Goal: Complete application form

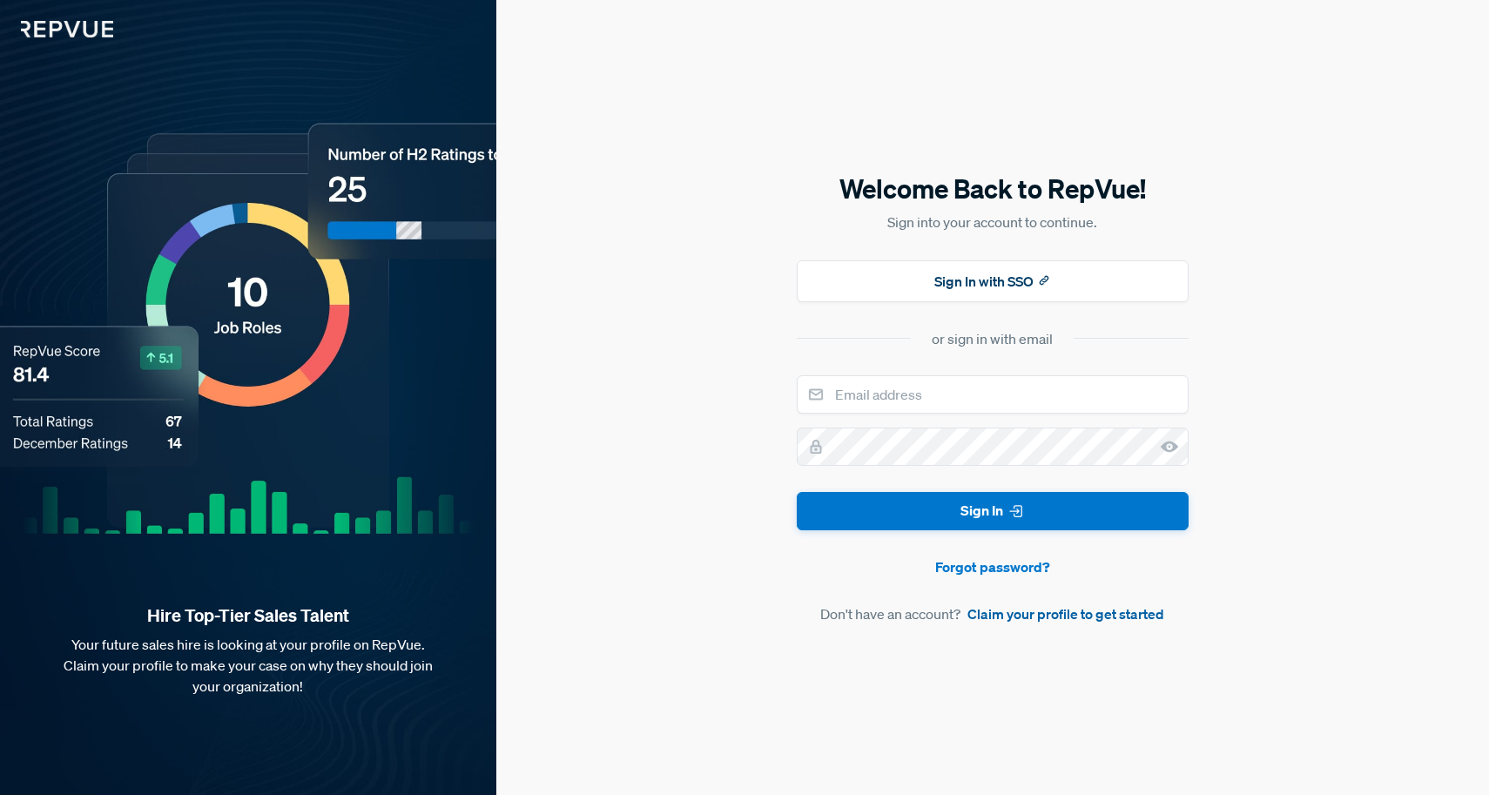
click at [1053, 621] on link "Claim your profile to get started" at bounding box center [1065, 613] width 197 height 21
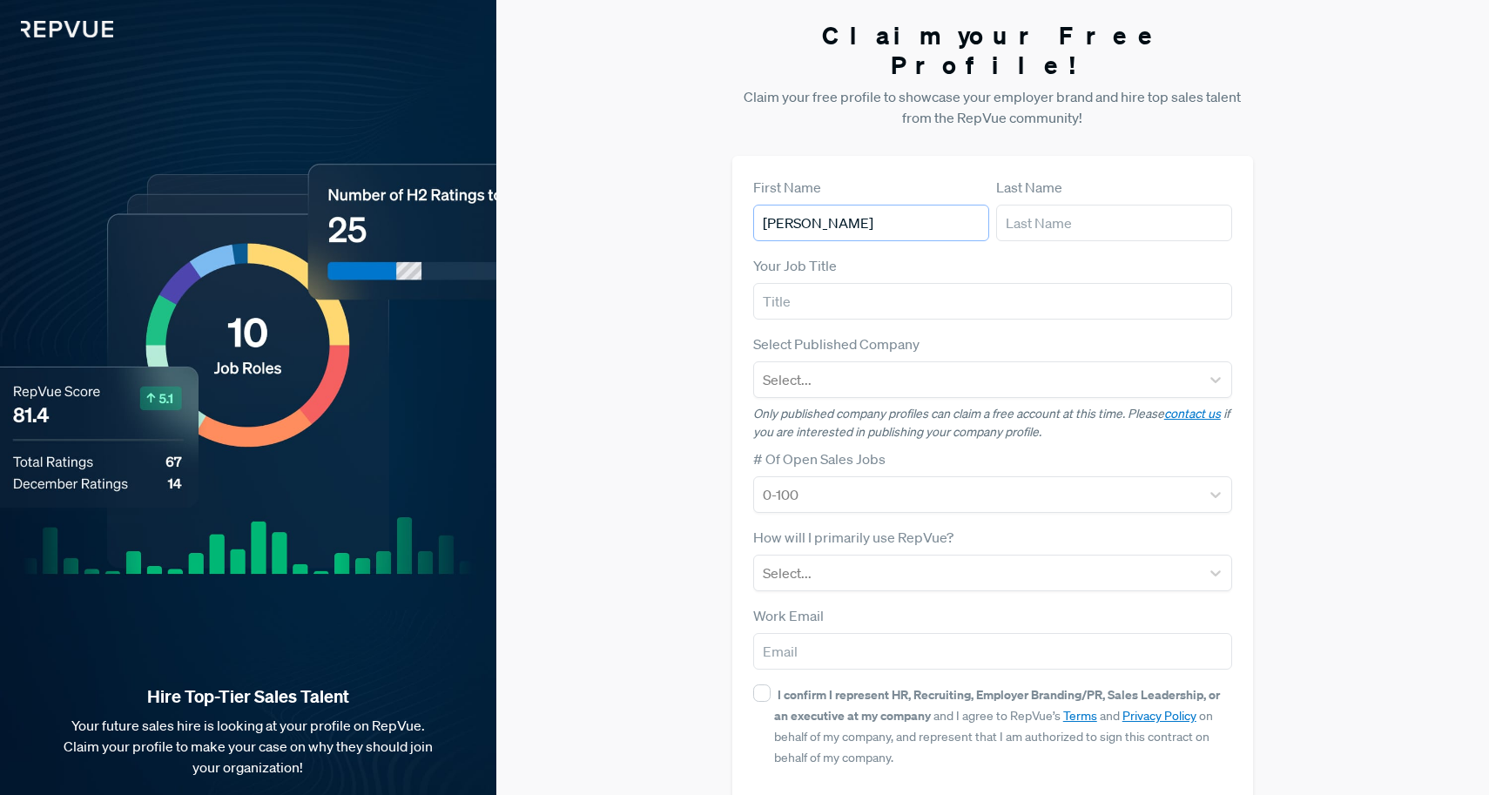
type input "[PERSON_NAME]"
type input "Enterprise Account Executive"
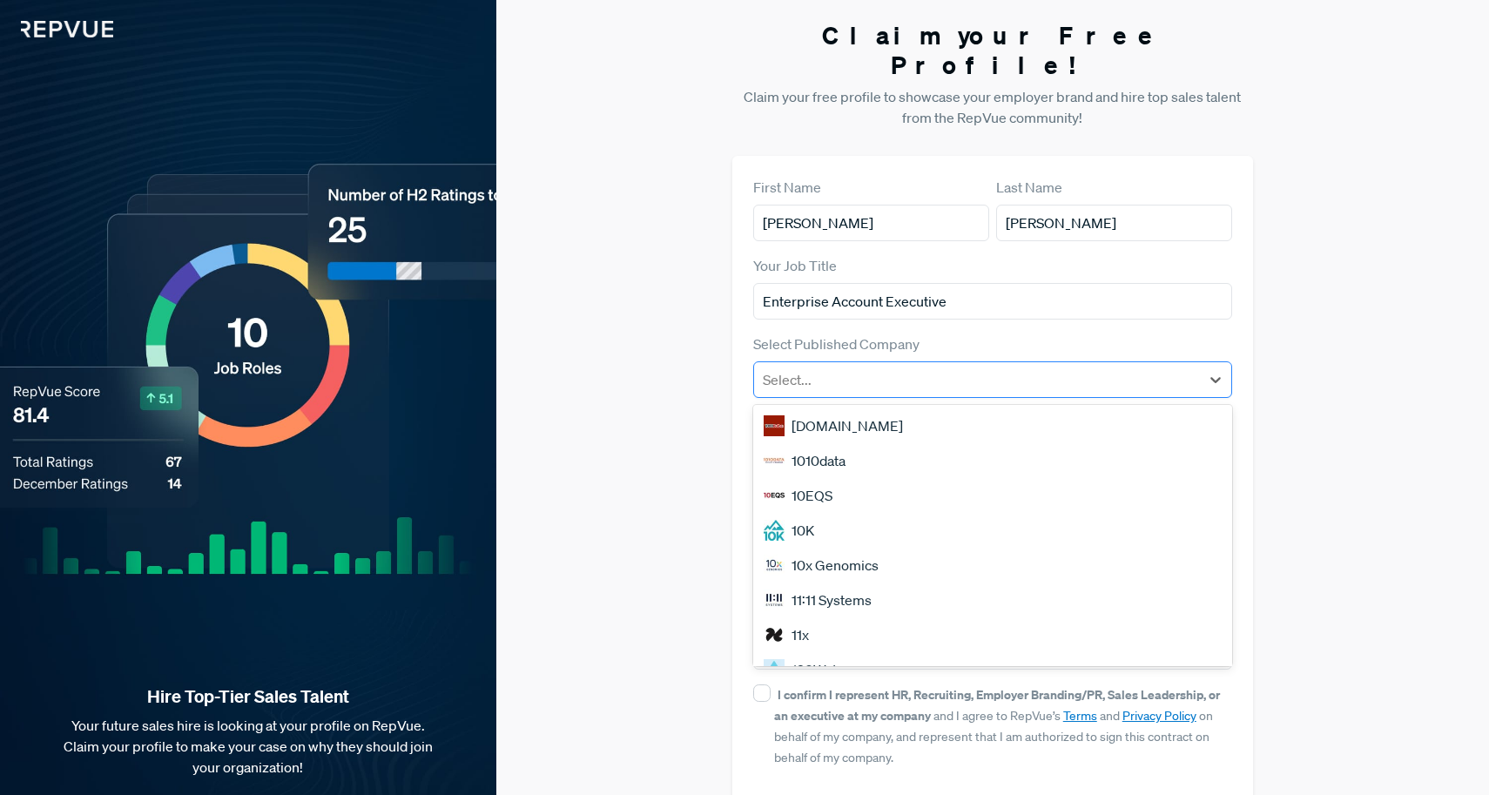
click at [791, 369] on div "Select..." at bounding box center [977, 379] width 429 height 21
type input "t"
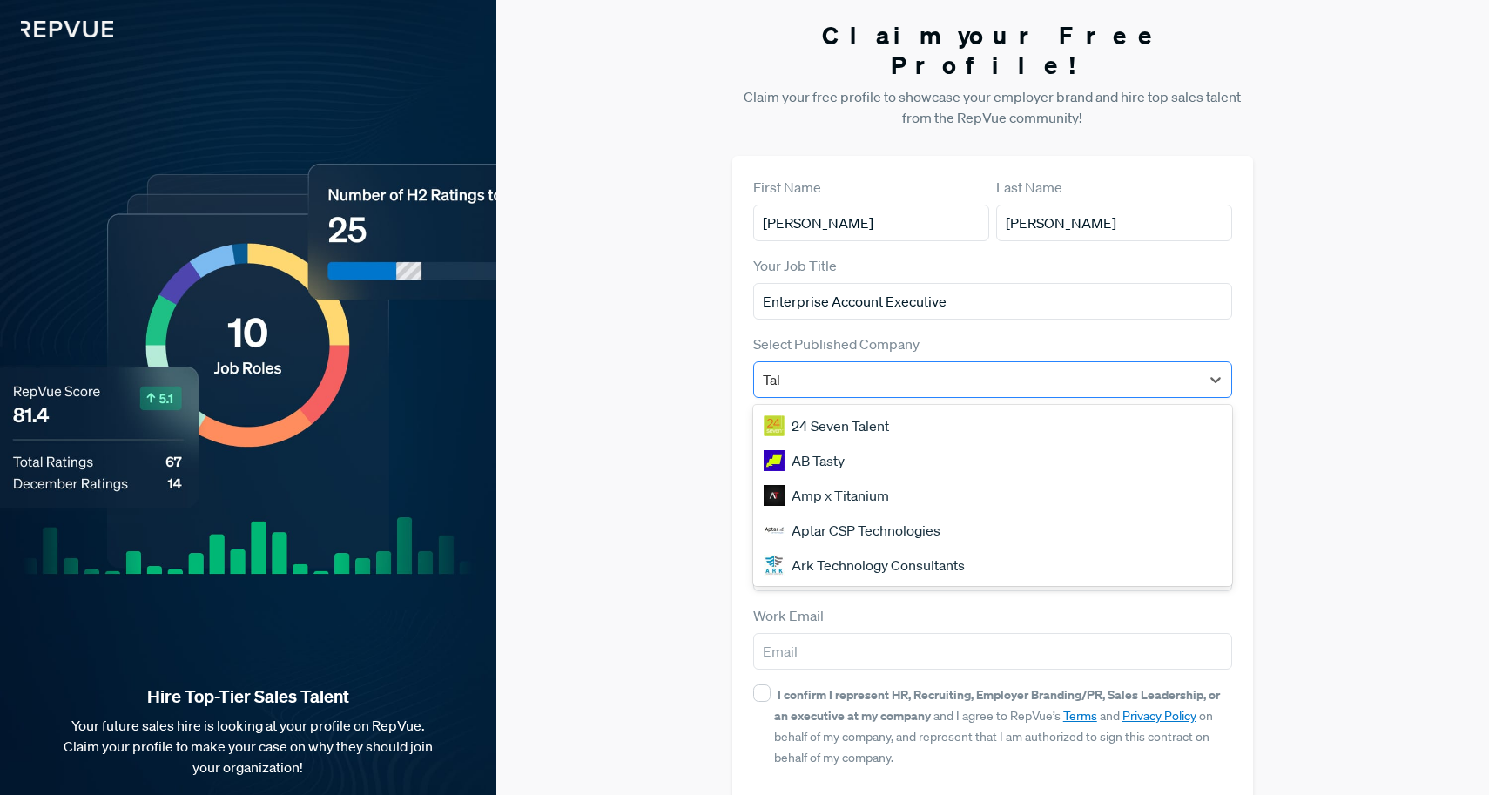
type input "Talk"
click at [829, 443] on div "Talkable" at bounding box center [993, 460] width 480 height 35
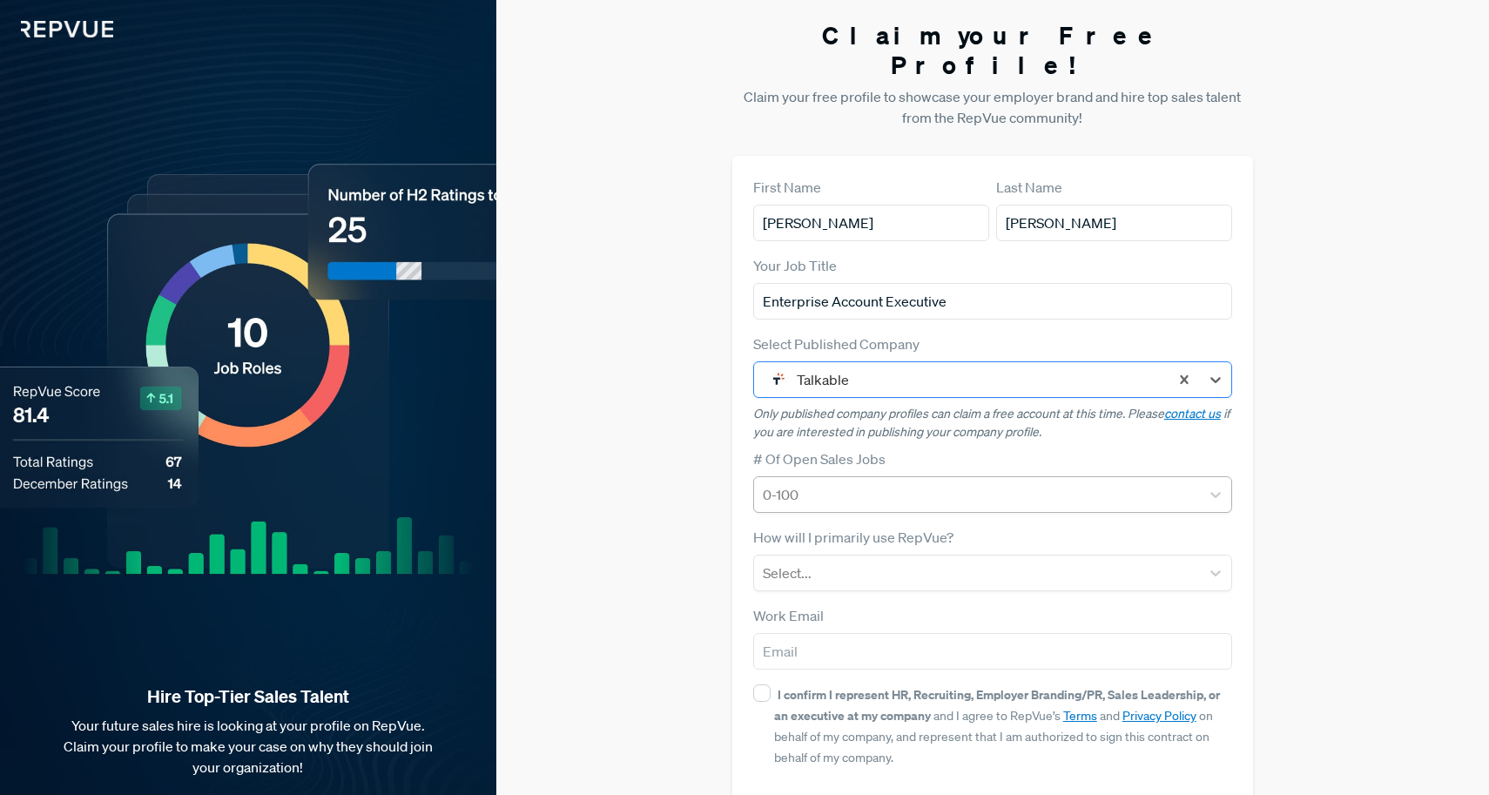
click at [859, 482] on div at bounding box center [977, 494] width 429 height 24
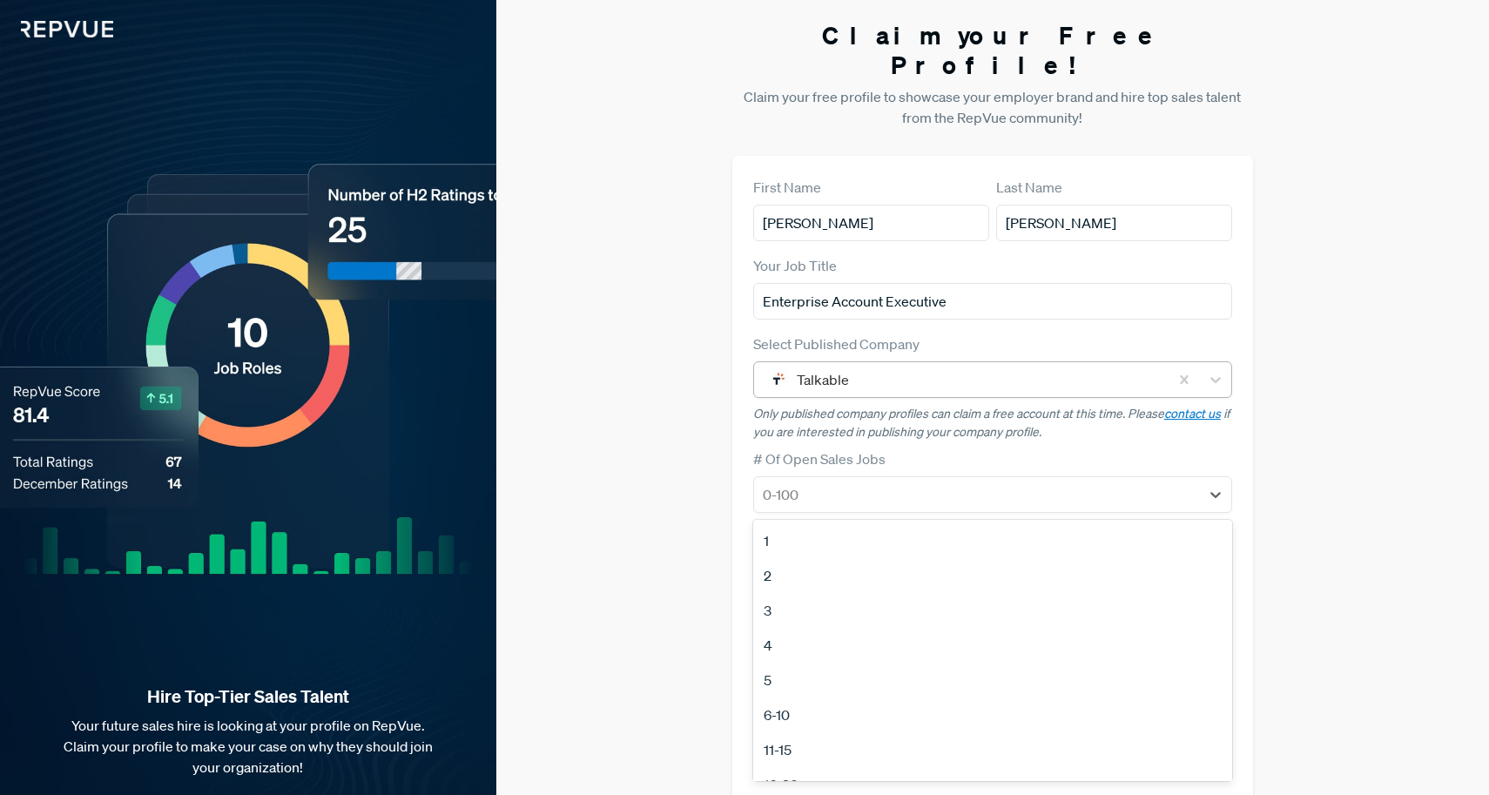
click at [791, 593] on div "3" at bounding box center [993, 610] width 480 height 35
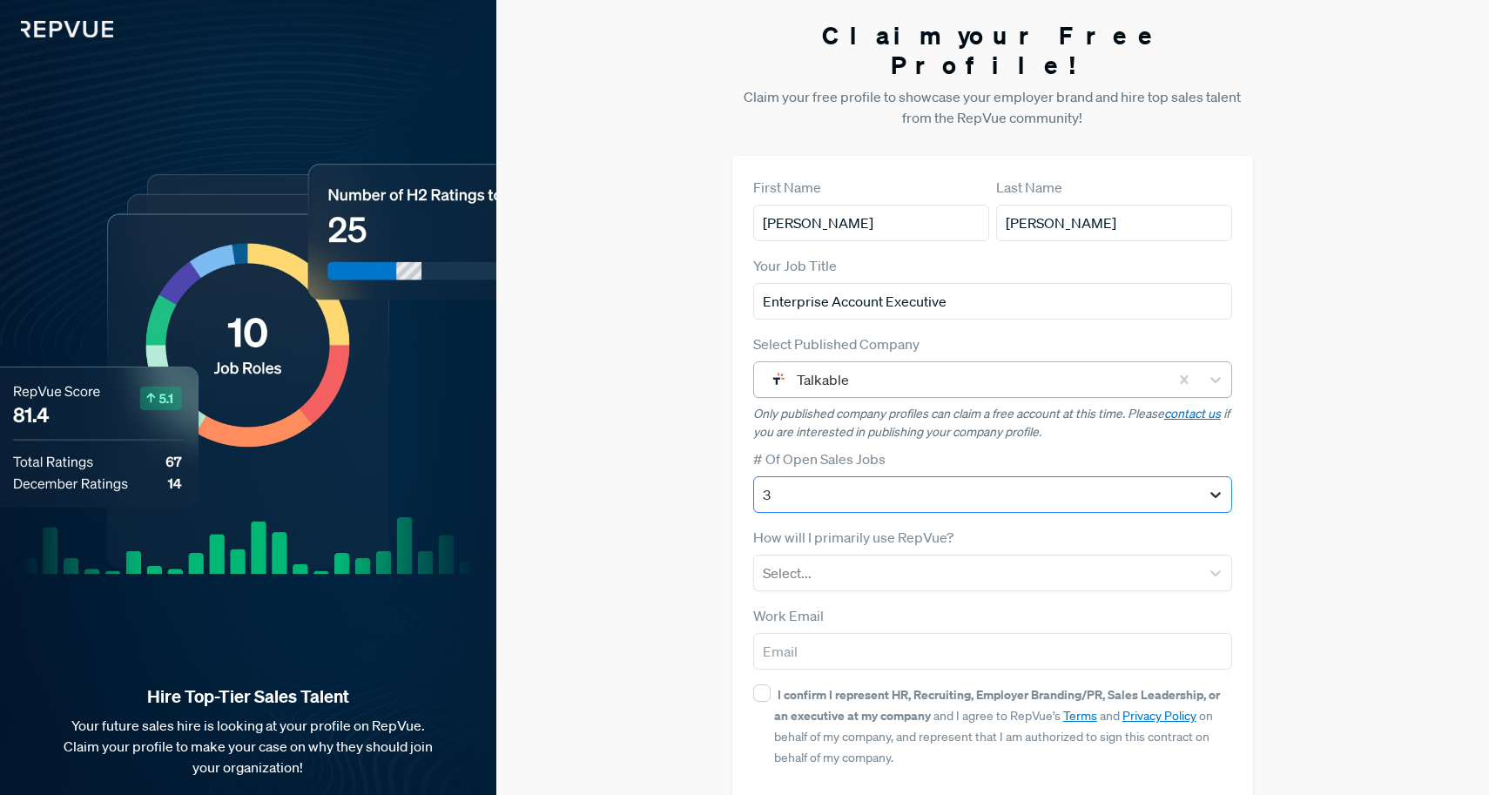
click at [1223, 486] on icon at bounding box center [1215, 494] width 17 height 17
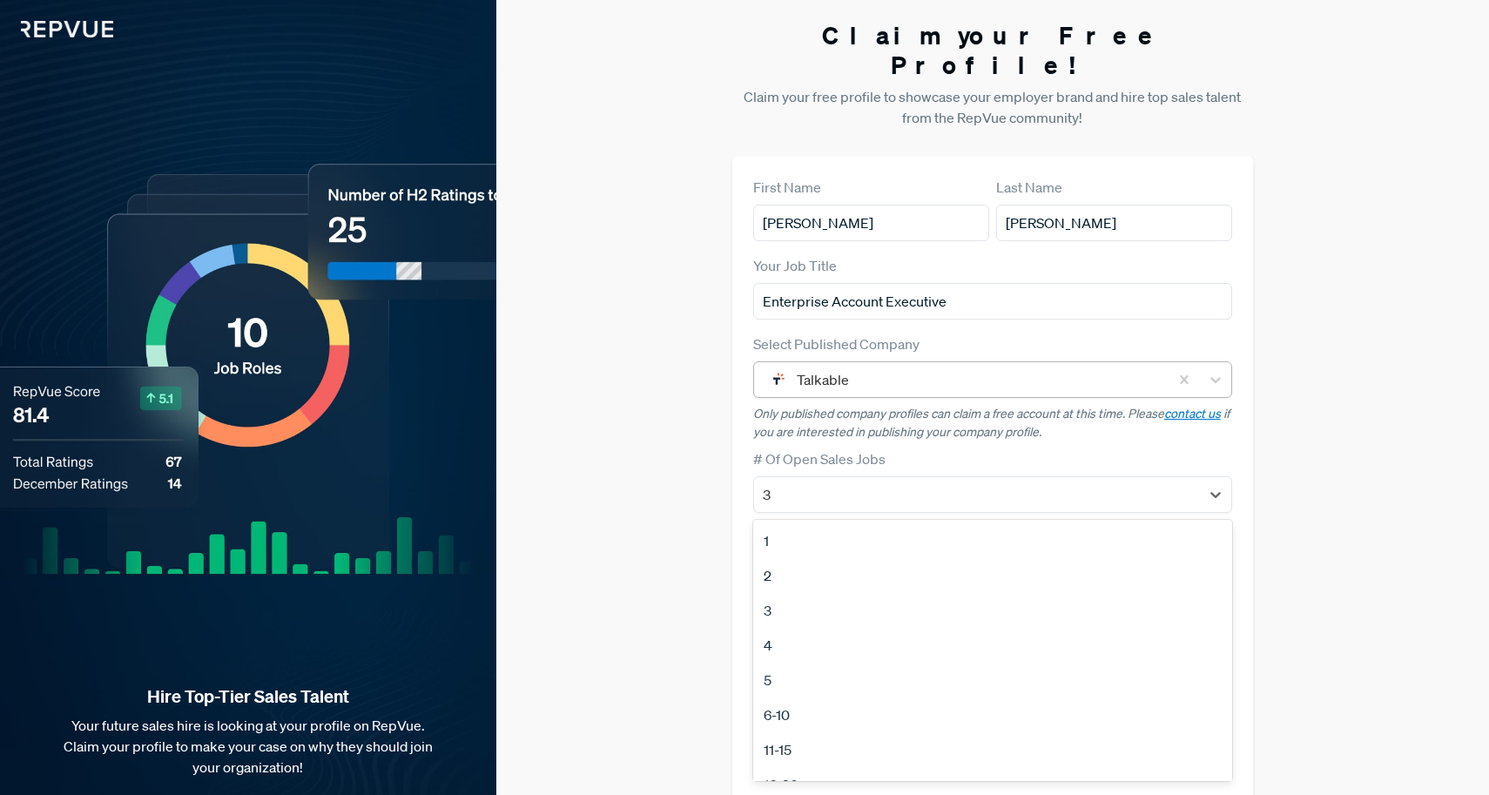
click at [782, 663] on div "5" at bounding box center [993, 680] width 480 height 35
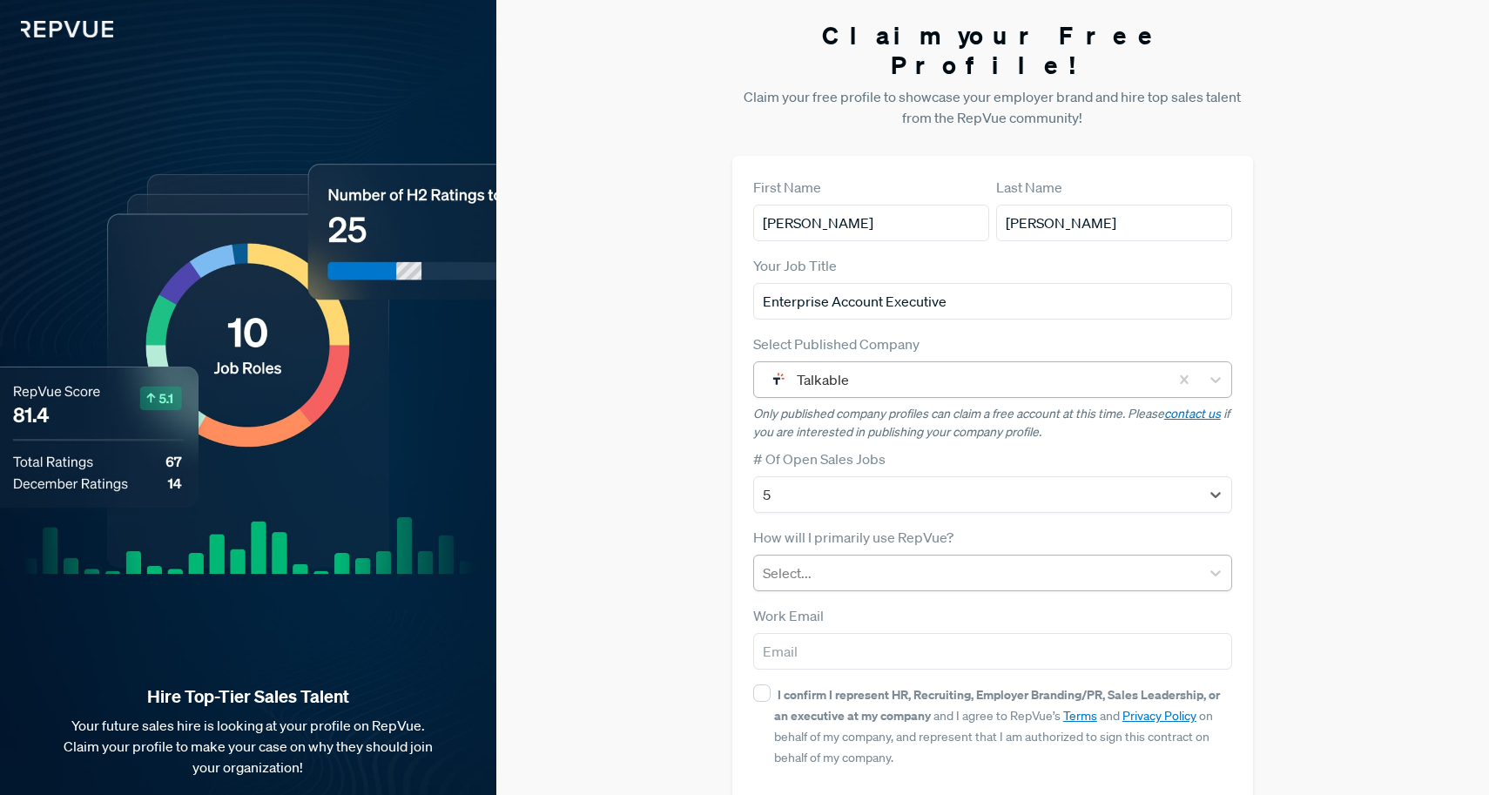
click at [853, 561] on div at bounding box center [977, 573] width 429 height 24
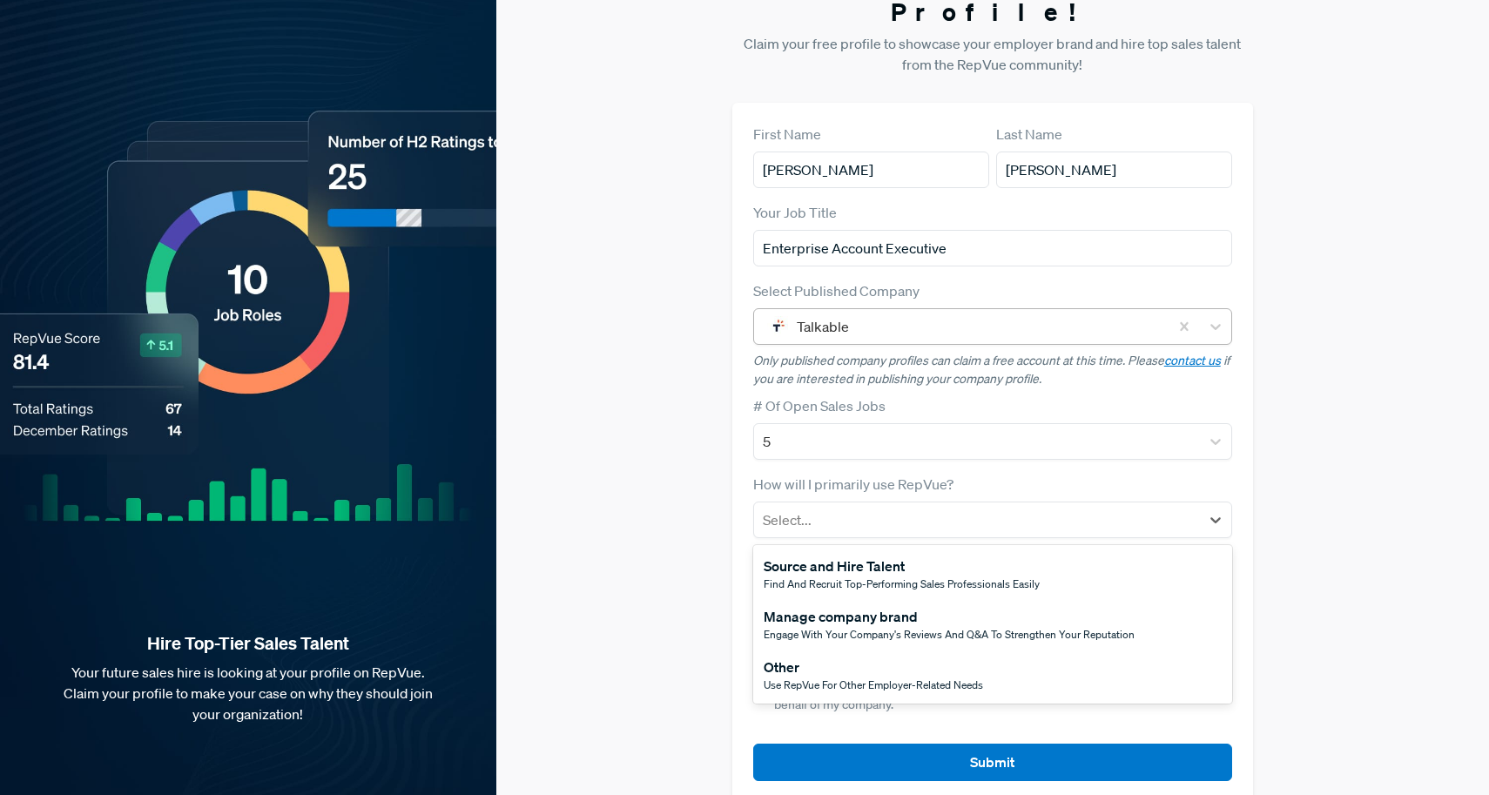
scroll to position [51, 0]
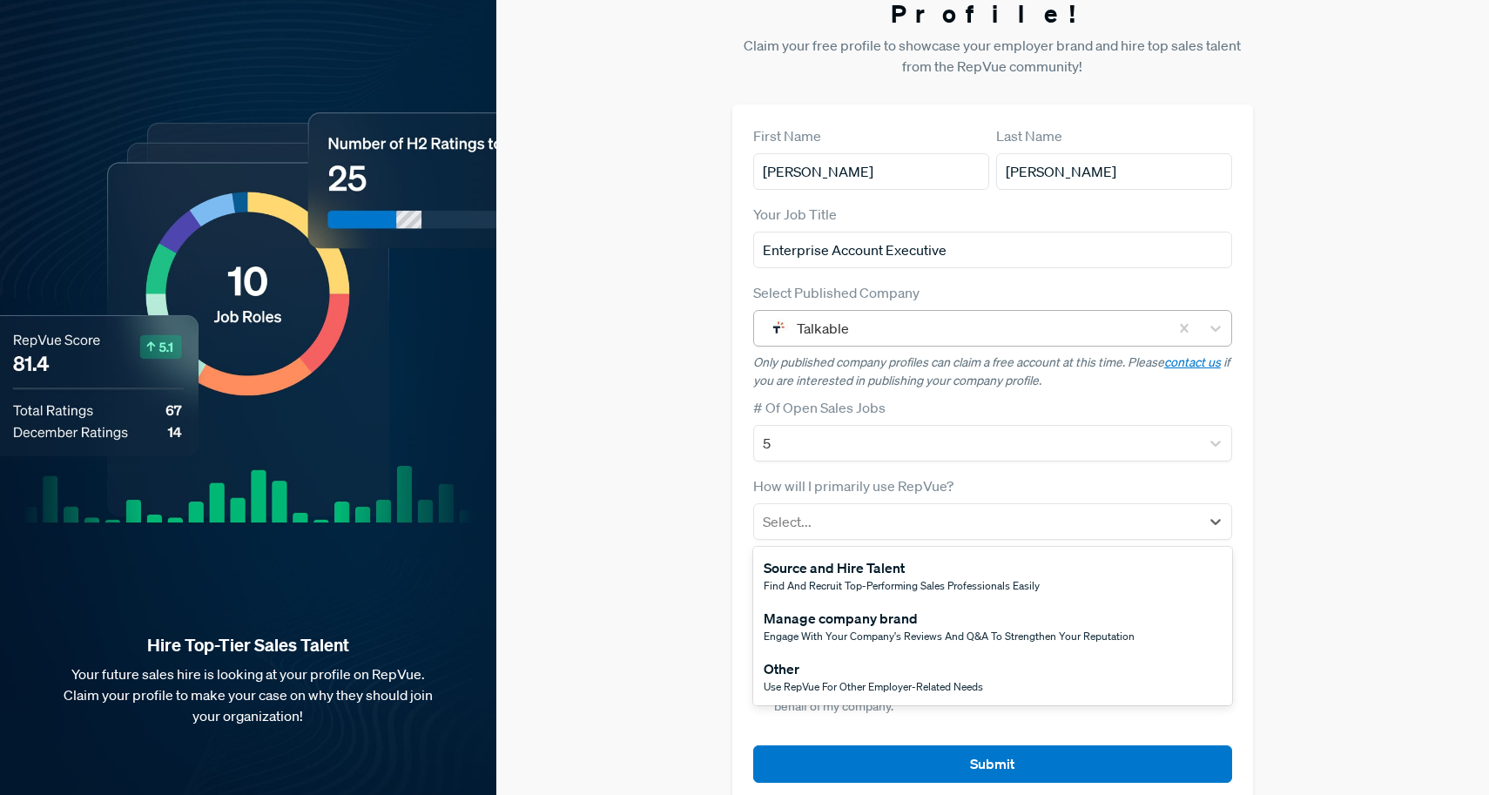
click at [867, 557] on div "Source and Hire Talent" at bounding box center [902, 567] width 276 height 21
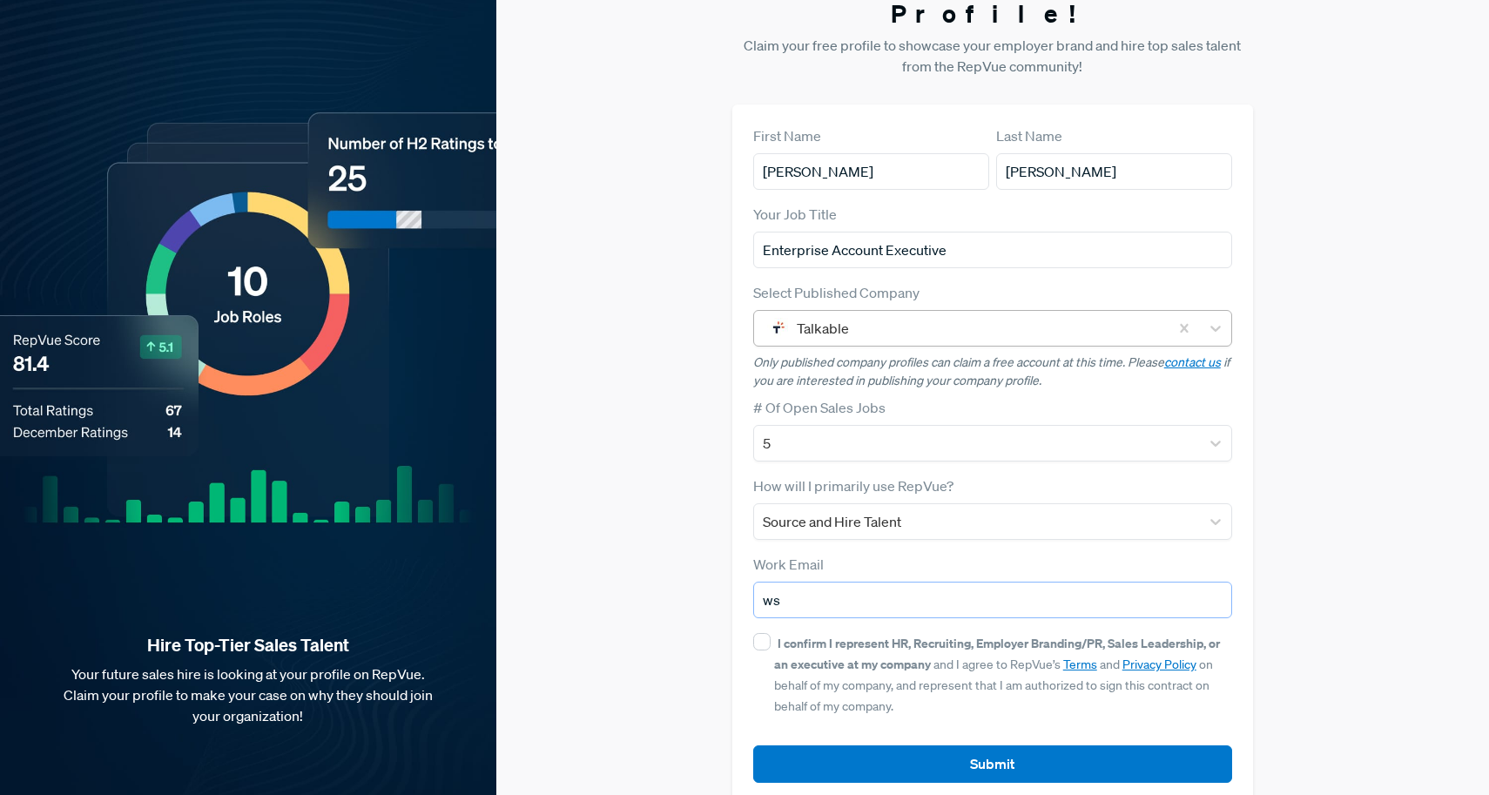
type input "w"
type input "[EMAIL_ADDRESS][DOMAIN_NAME]"
click at [754, 633] on input "I confirm I represent HR, Recruiting, Employer Branding/PR, Sales Leadership, o…" at bounding box center [761, 641] width 17 height 17
checkbox input "true"
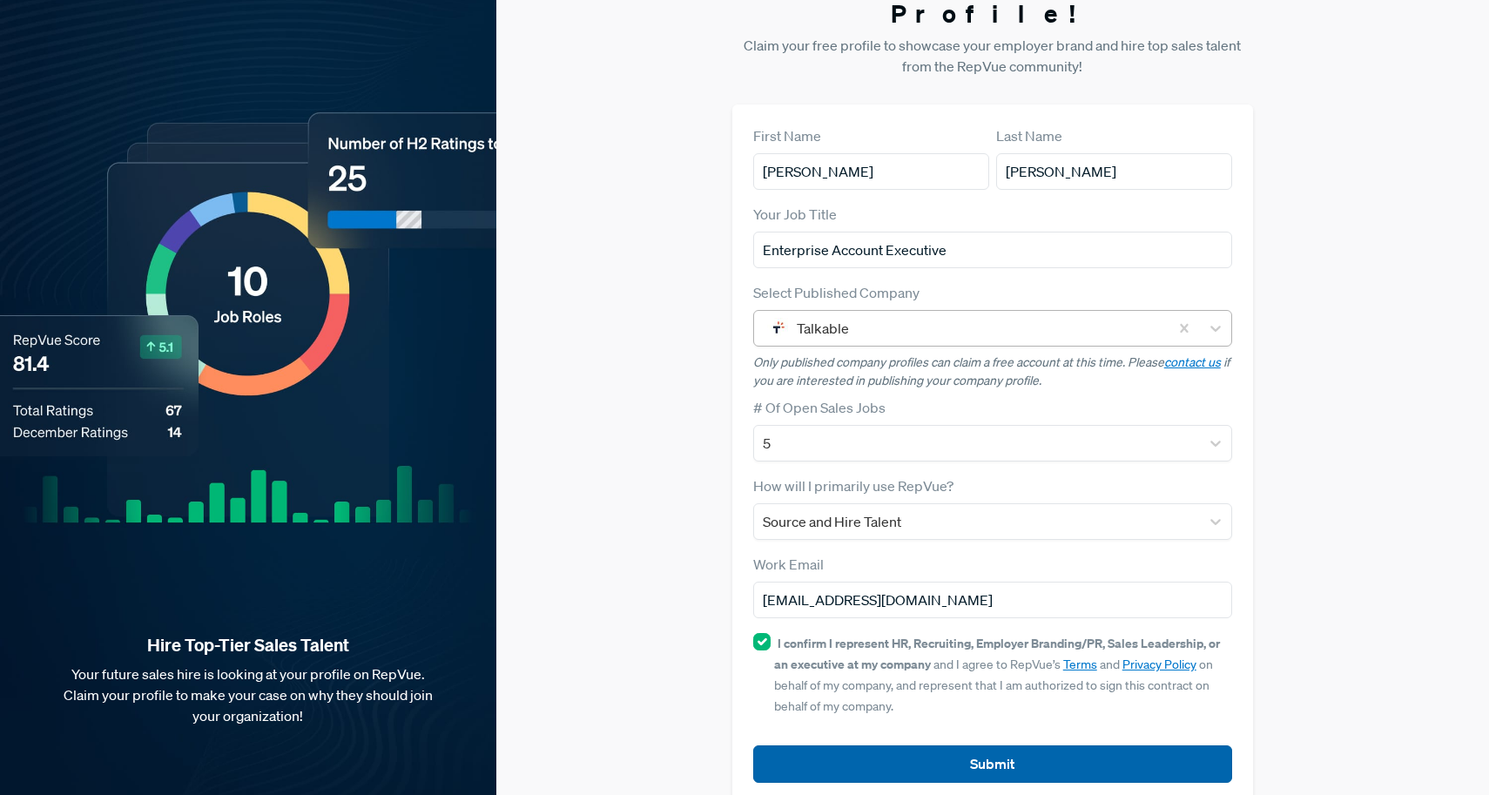
click at [947, 745] on button "Submit" at bounding box center [993, 763] width 480 height 37
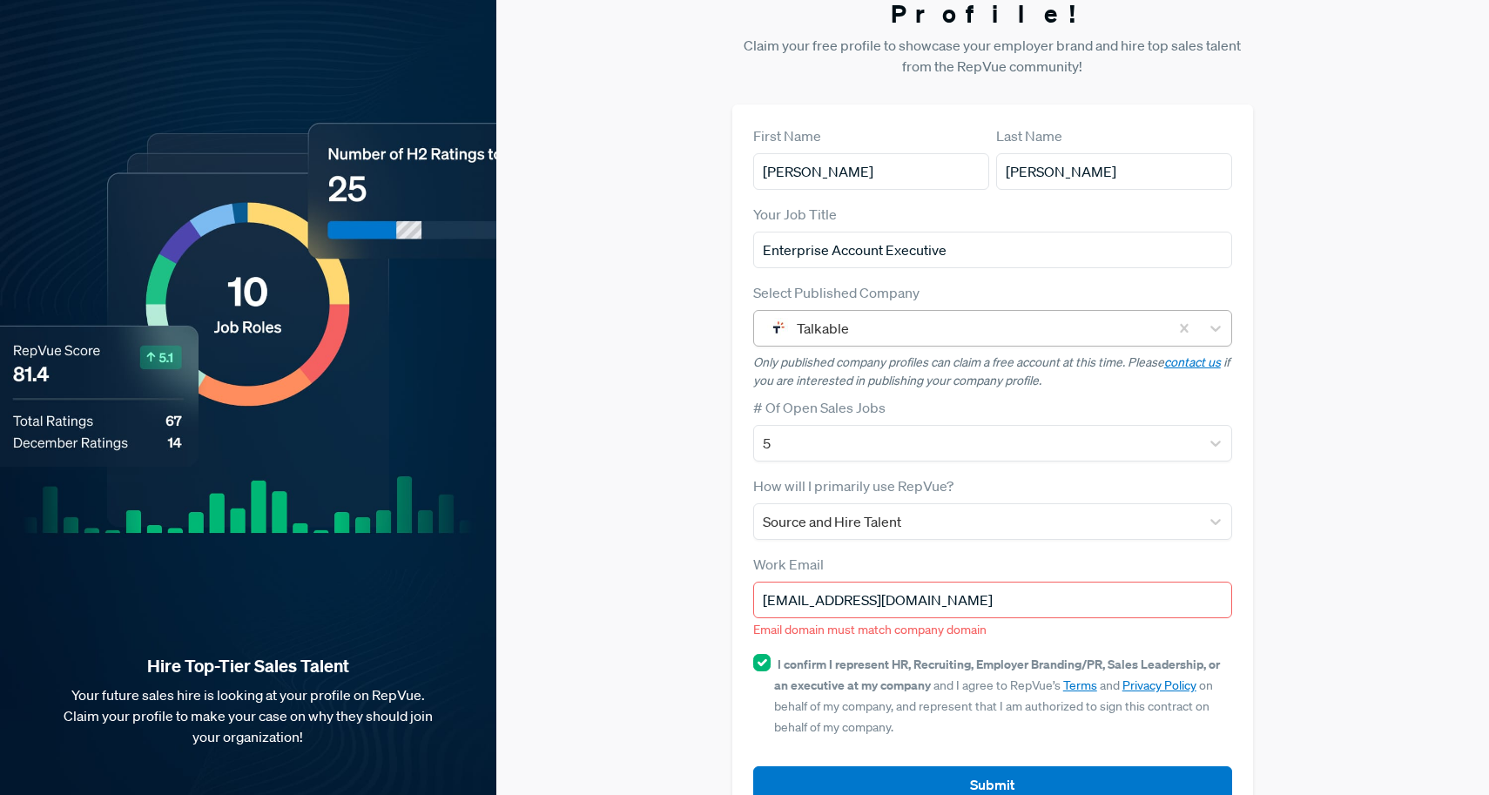
drag, startPoint x: 960, startPoint y: 570, endPoint x: 675, endPoint y: 570, distance: 285.6
click at [681, 570] on div "Claim your Free Profile! Claim your free profile to showcase your employer bran…" at bounding box center [992, 397] width 992 height 897
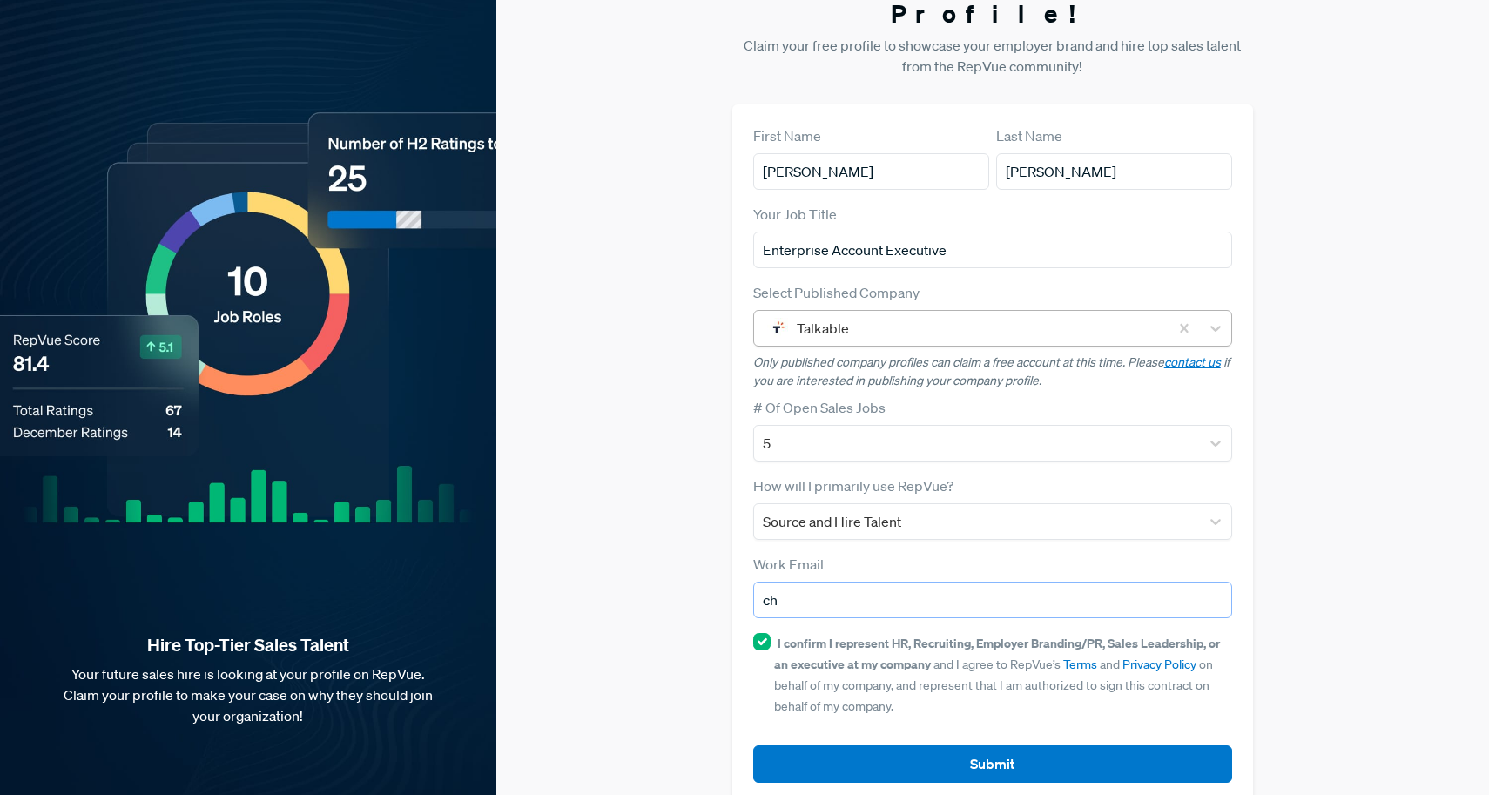
type input "c"
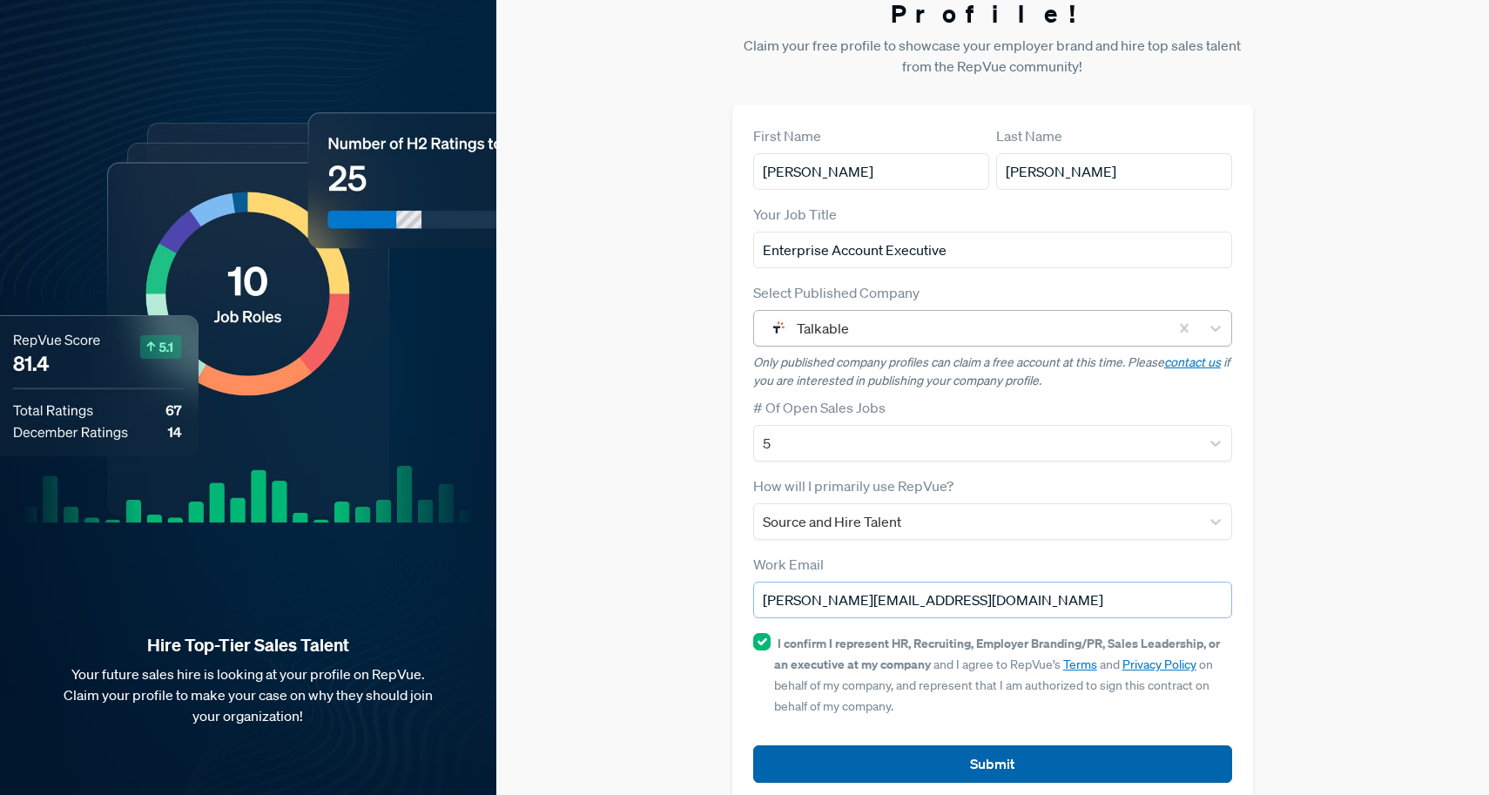
type input "[PERSON_NAME][EMAIL_ADDRESS][DOMAIN_NAME]"
click at [938, 745] on button "Submit" at bounding box center [993, 763] width 480 height 37
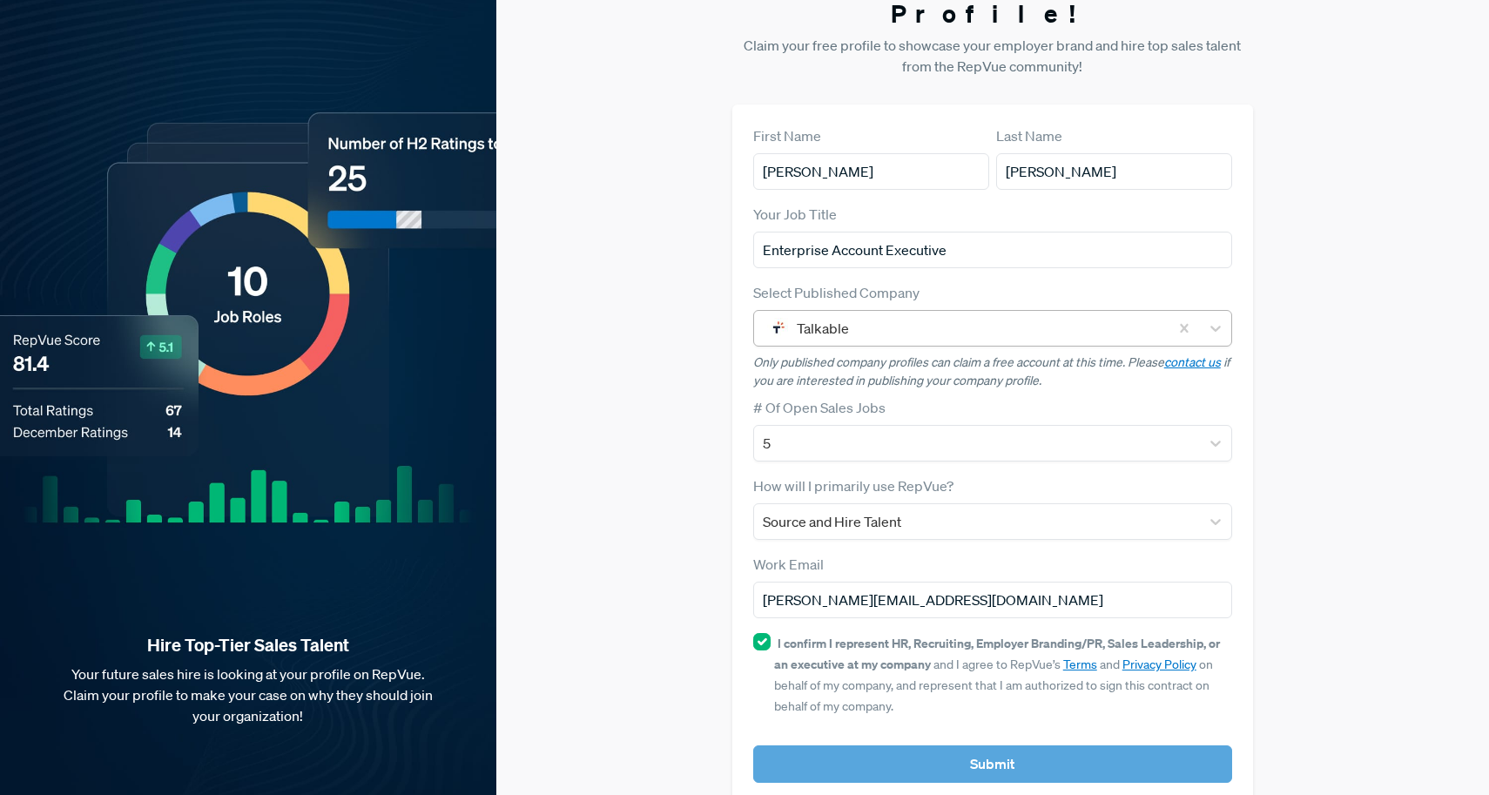
scroll to position [0, 0]
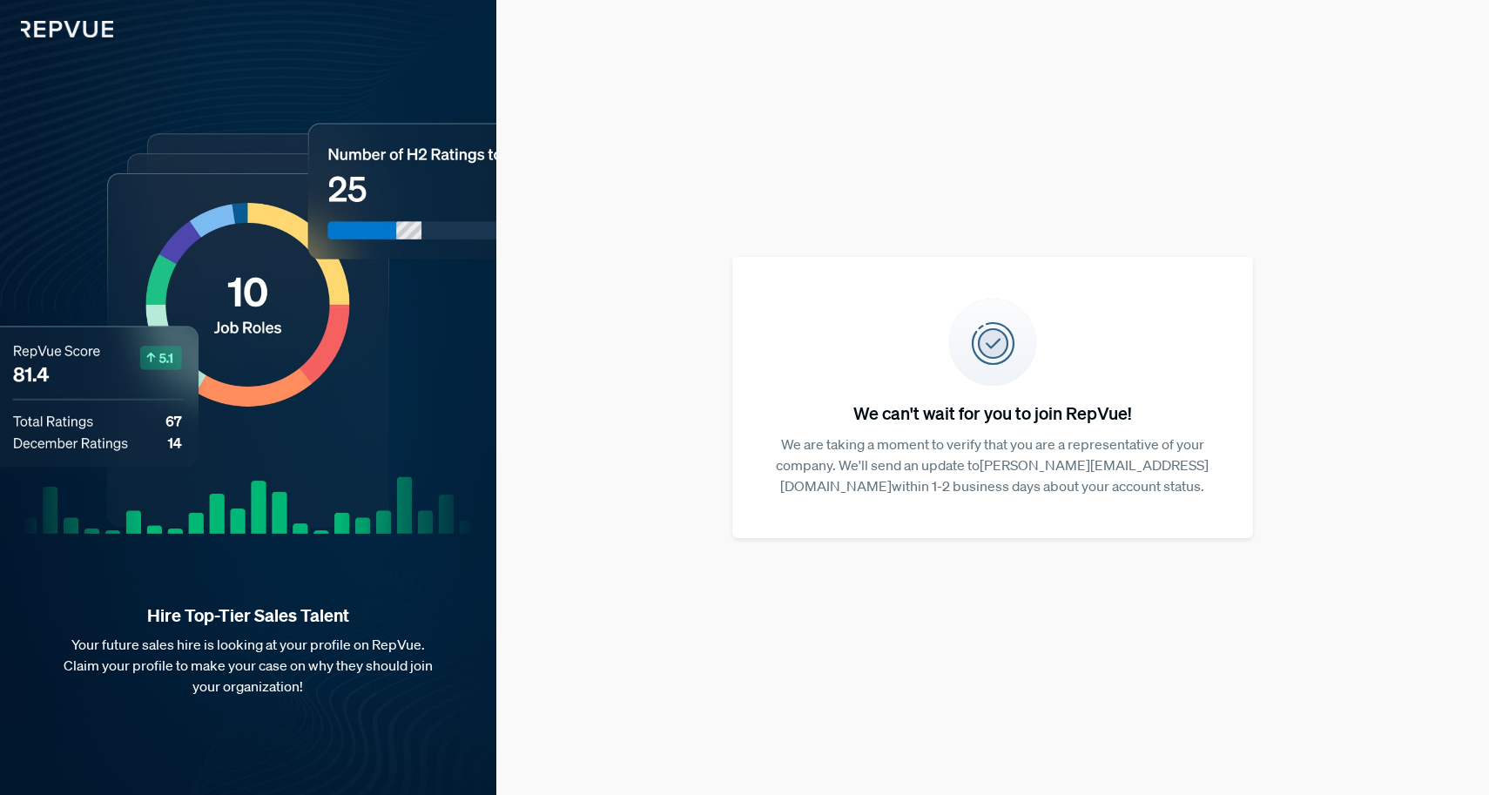
click at [957, 412] on h5 "We can't wait for you to join RepVue!" at bounding box center [993, 412] width 466 height 21
